Goal: Share content: Share content

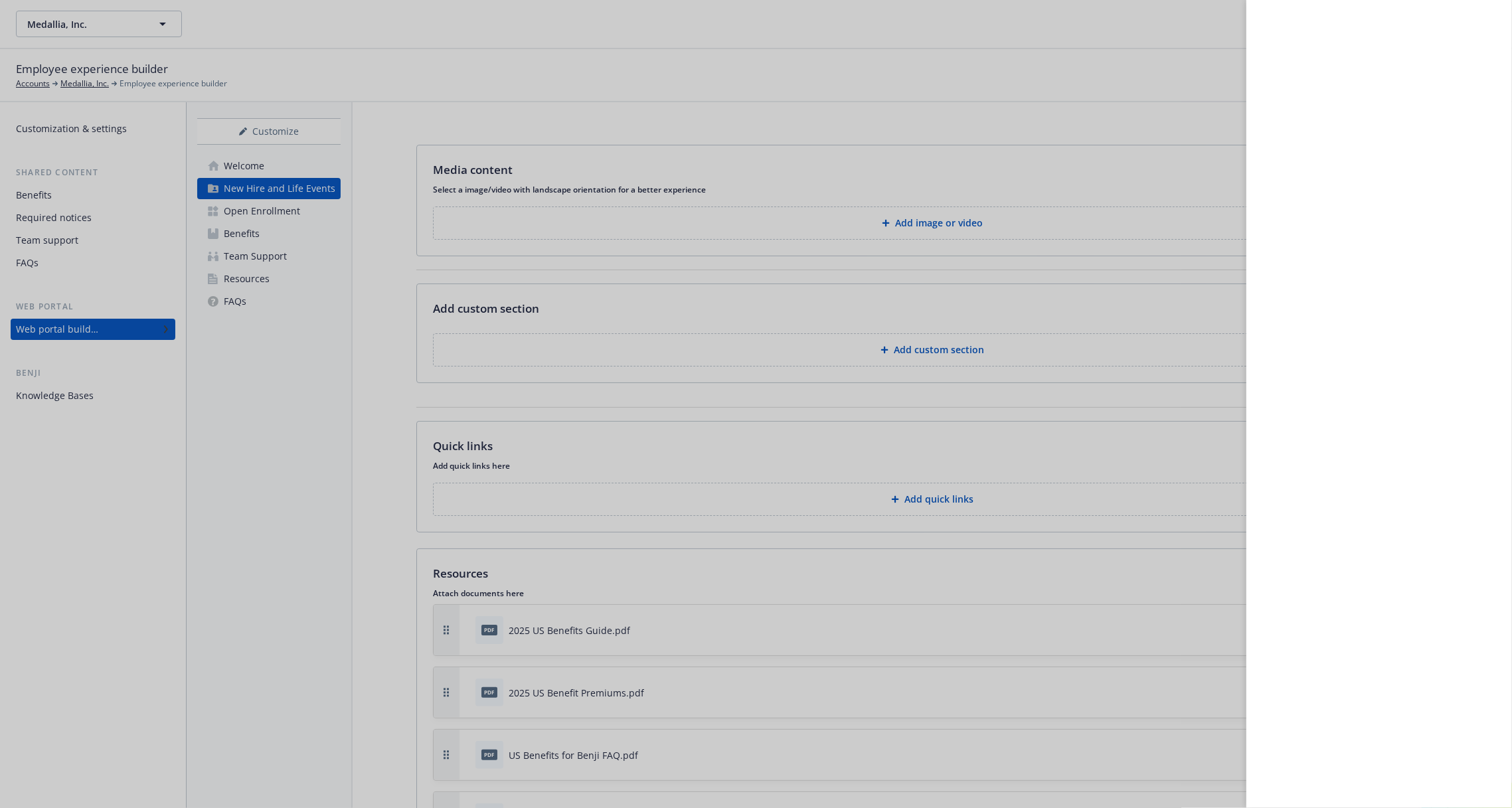
scroll to position [194, 0]
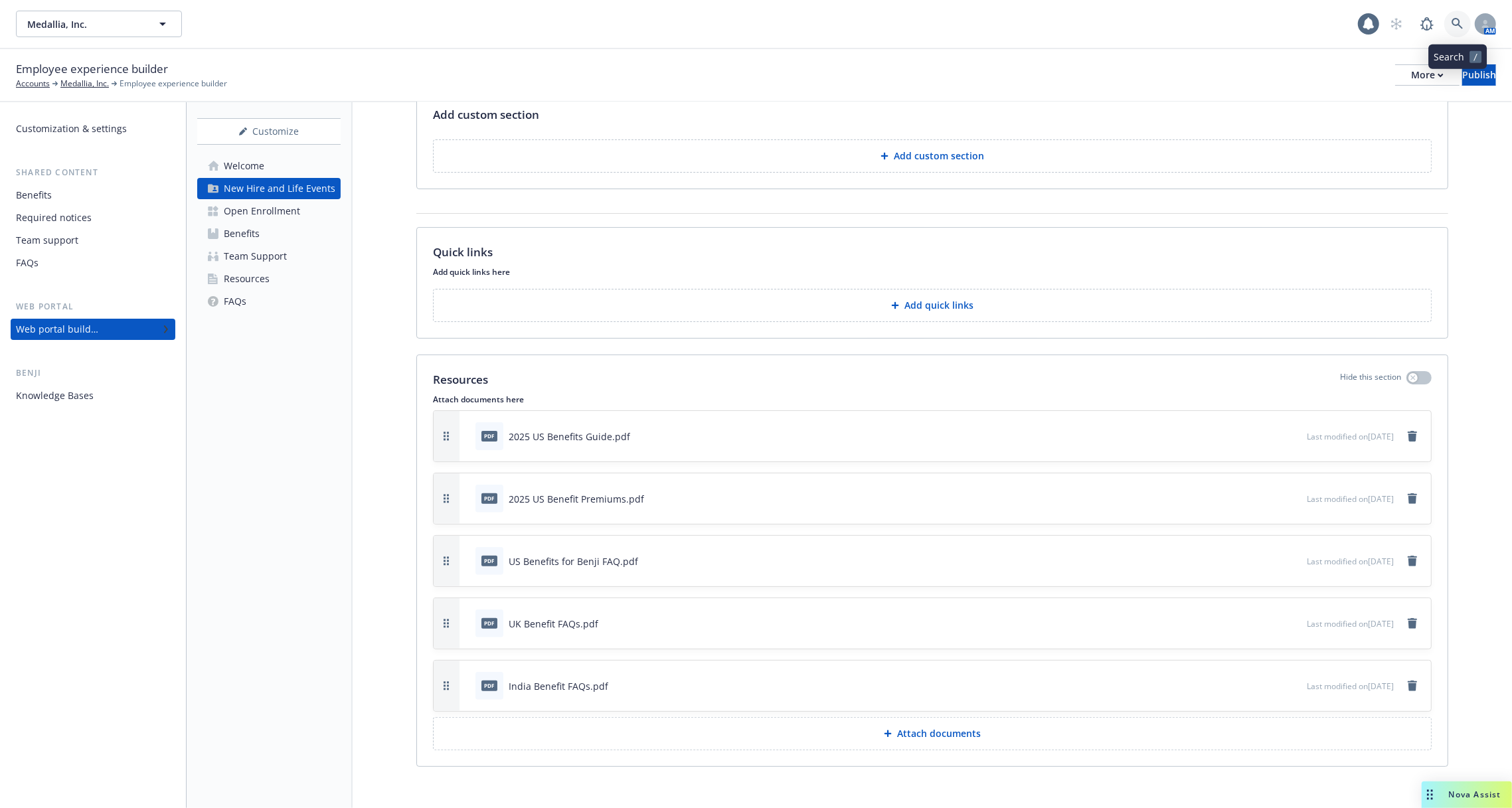
click at [1458, 30] on link at bounding box center [1458, 24] width 27 height 27
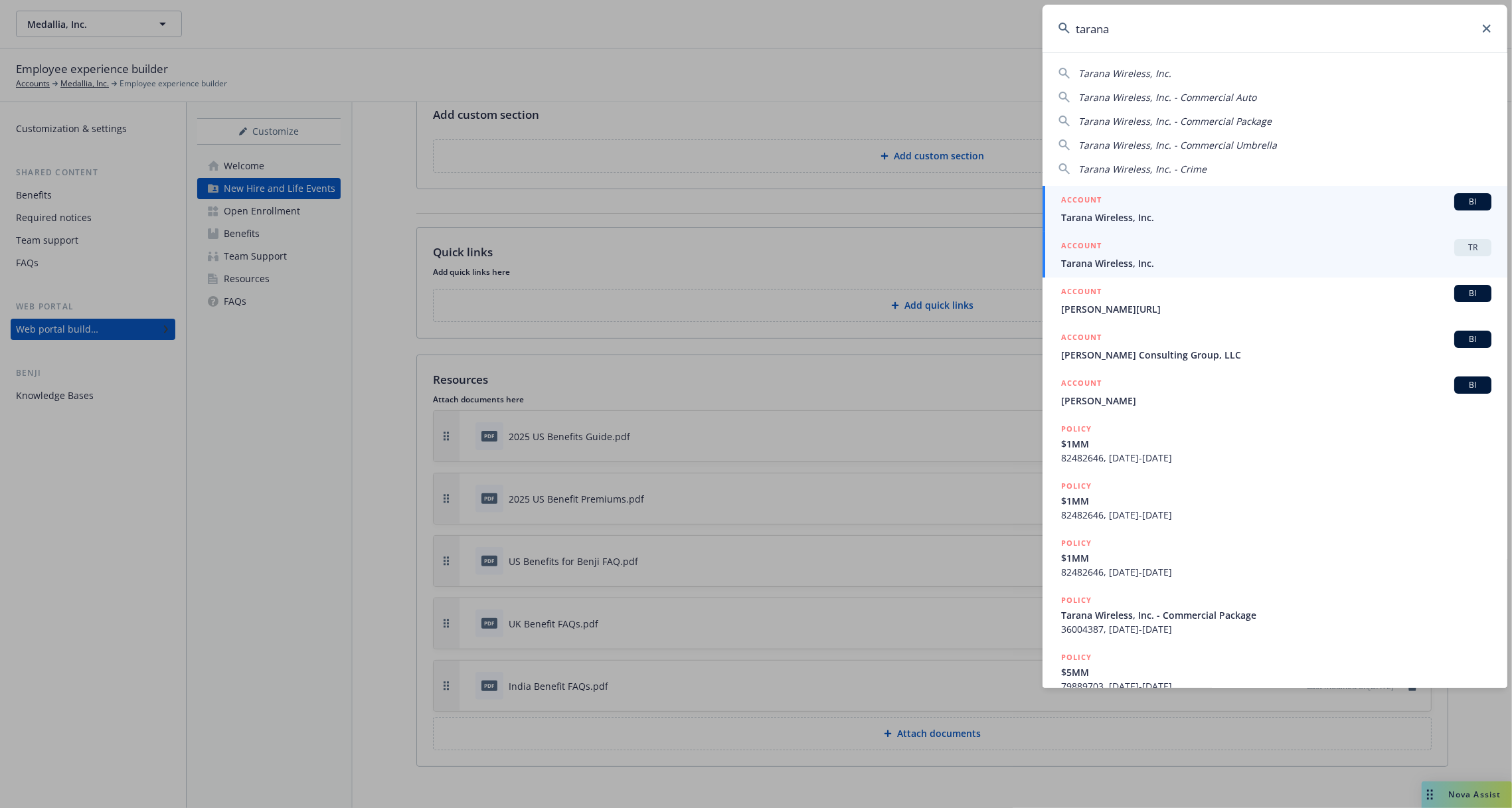
type input "tarana"
click at [1244, 265] on span "Tarana Wireless, Inc." at bounding box center [1275, 263] width 431 height 14
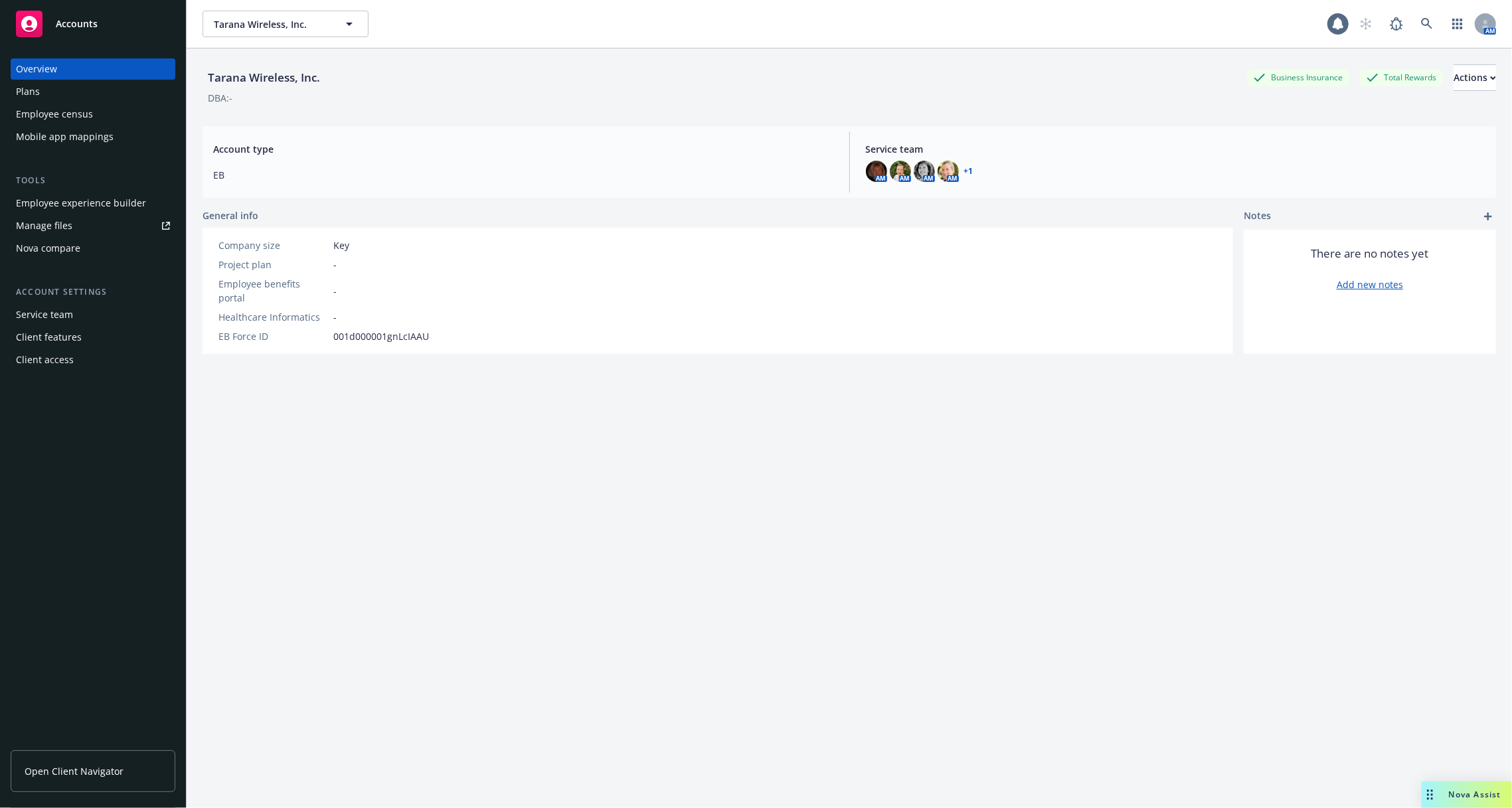
click at [89, 186] on div "Tools" at bounding box center [92, 181] width 164 height 13
click at [87, 194] on div "Employee experience builder" at bounding box center [81, 203] width 130 height 21
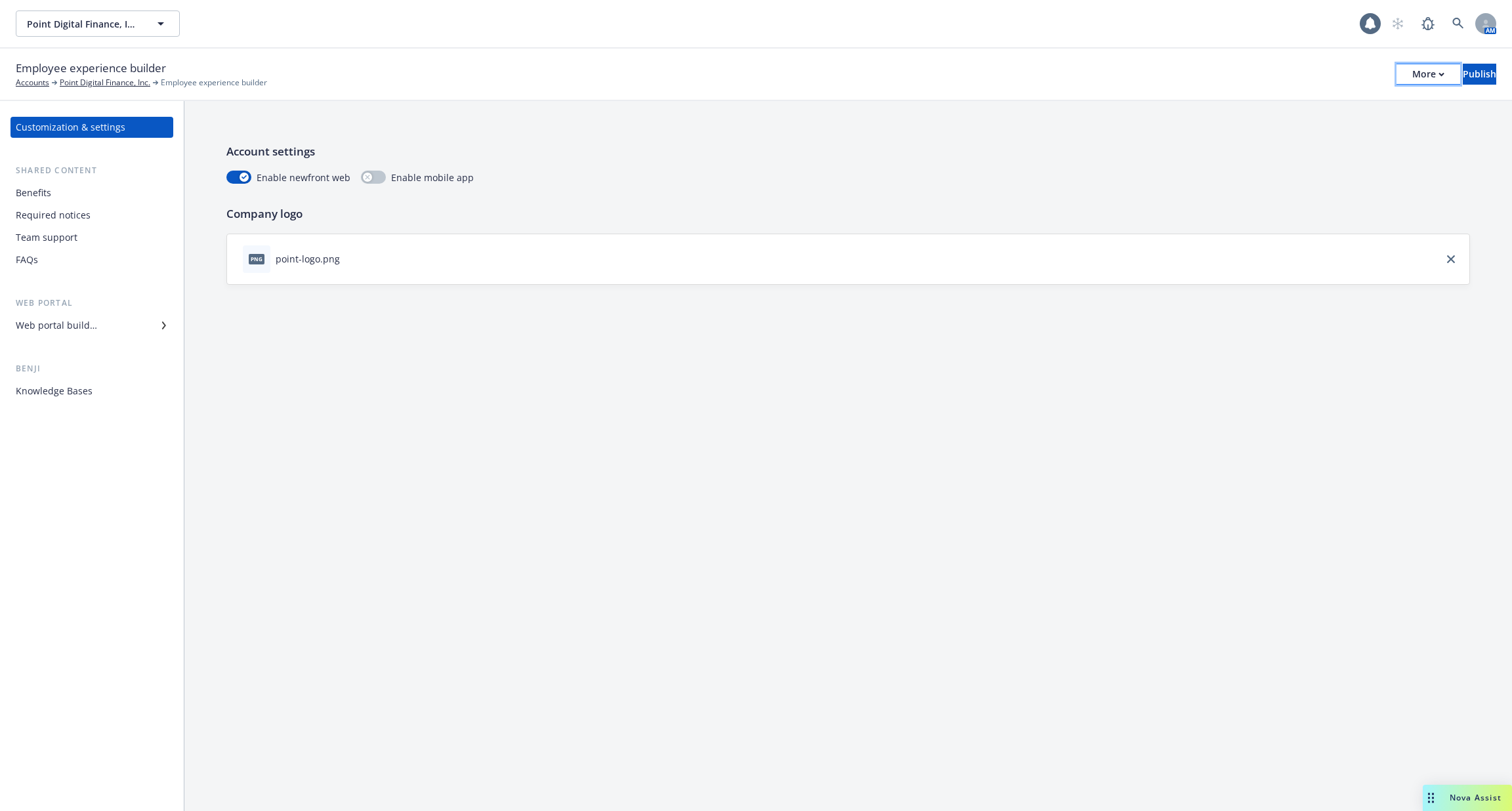
click at [1412, 77] on div "More" at bounding box center [1427, 73] width 32 height 20
click at [1368, 124] on link "Copy portal link" at bounding box center [1319, 130] width 194 height 26
click at [109, 323] on div "Web portal builder" at bounding box center [92, 325] width 152 height 21
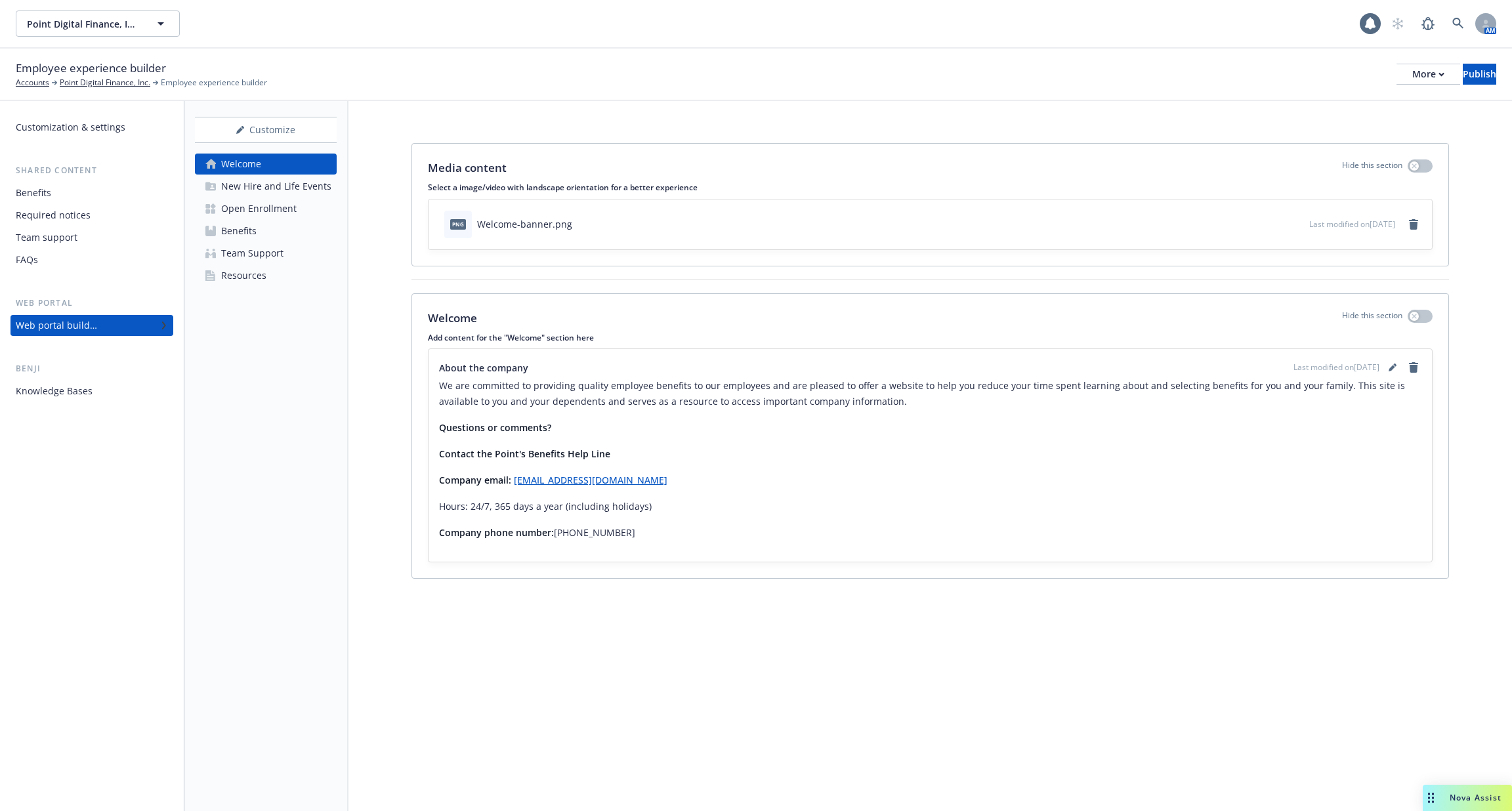
click at [264, 213] on div "Open Enrollment" at bounding box center [258, 208] width 75 height 21
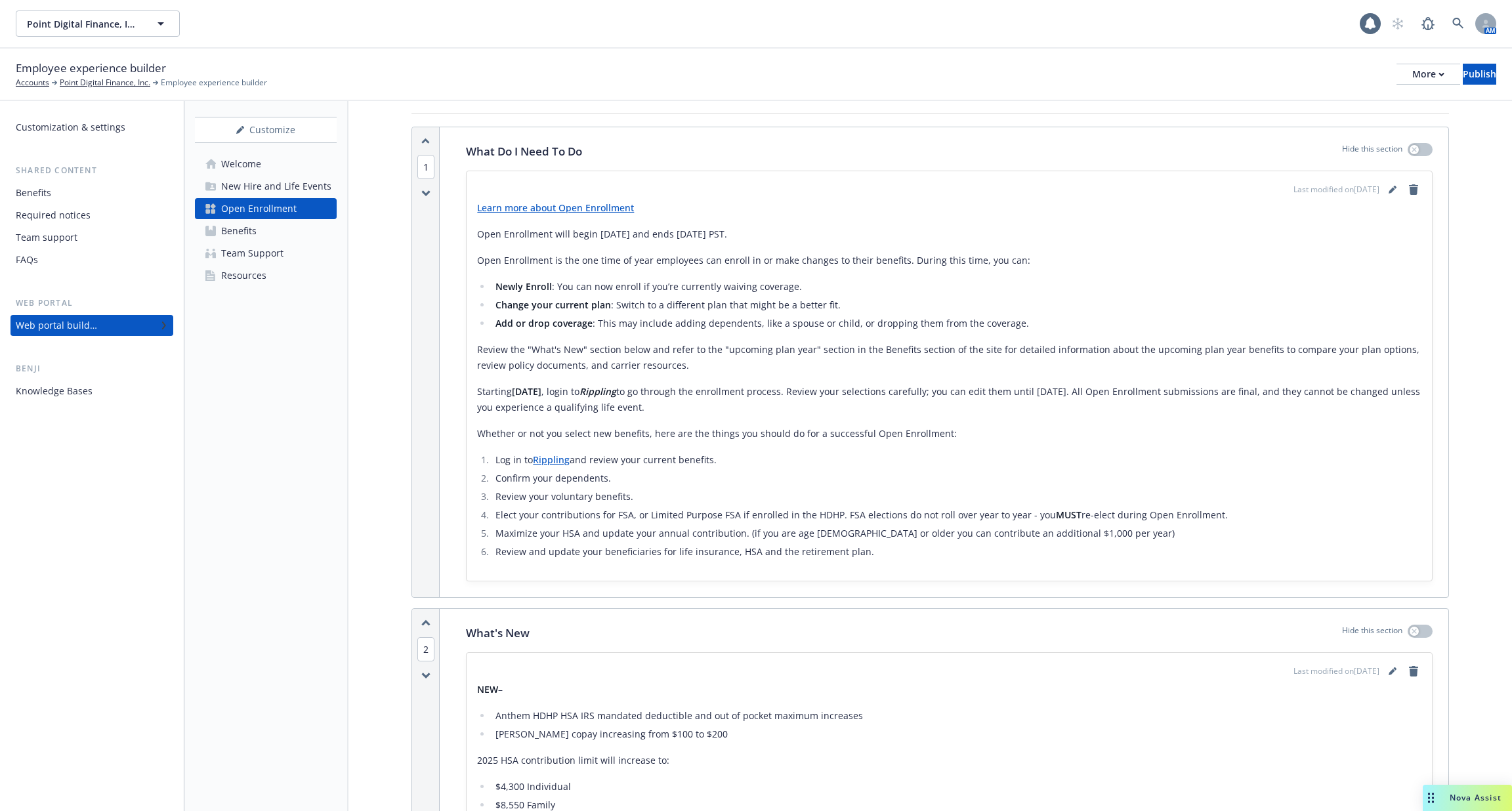
scroll to position [37, 0]
